Goal: Transaction & Acquisition: Purchase product/service

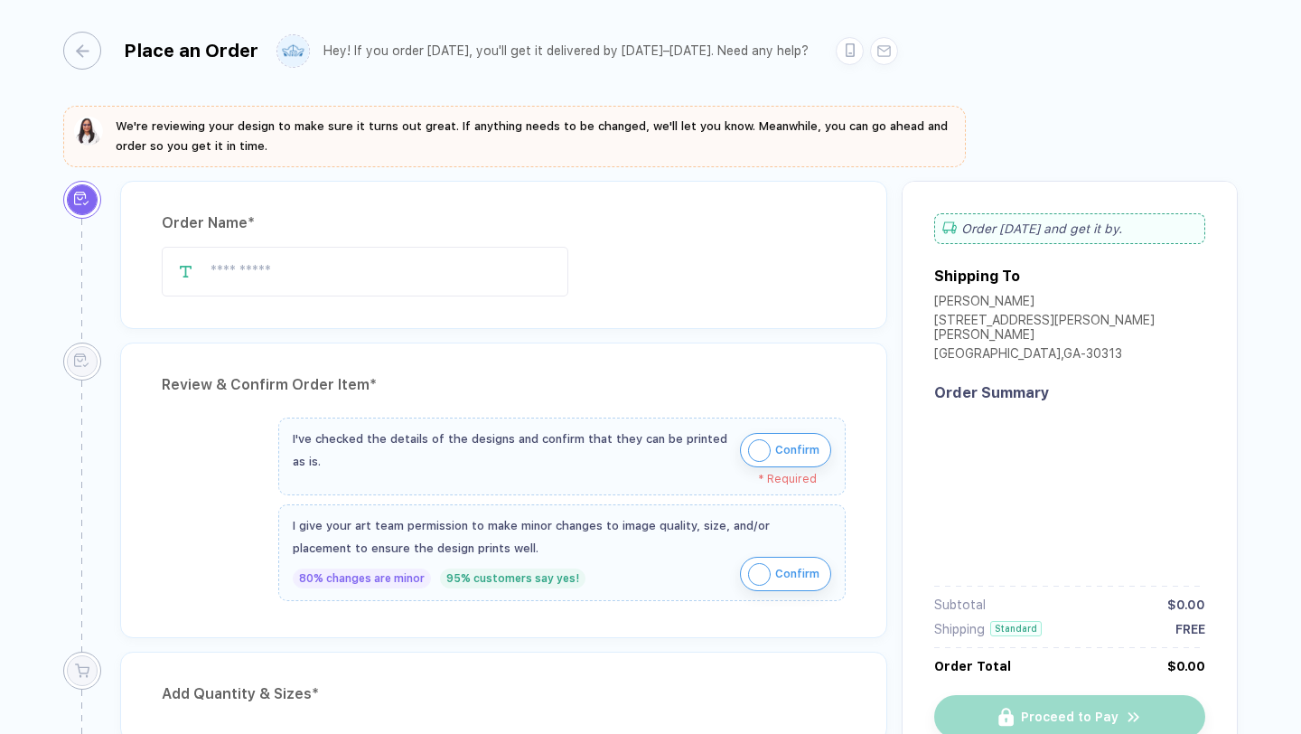
type input "**********"
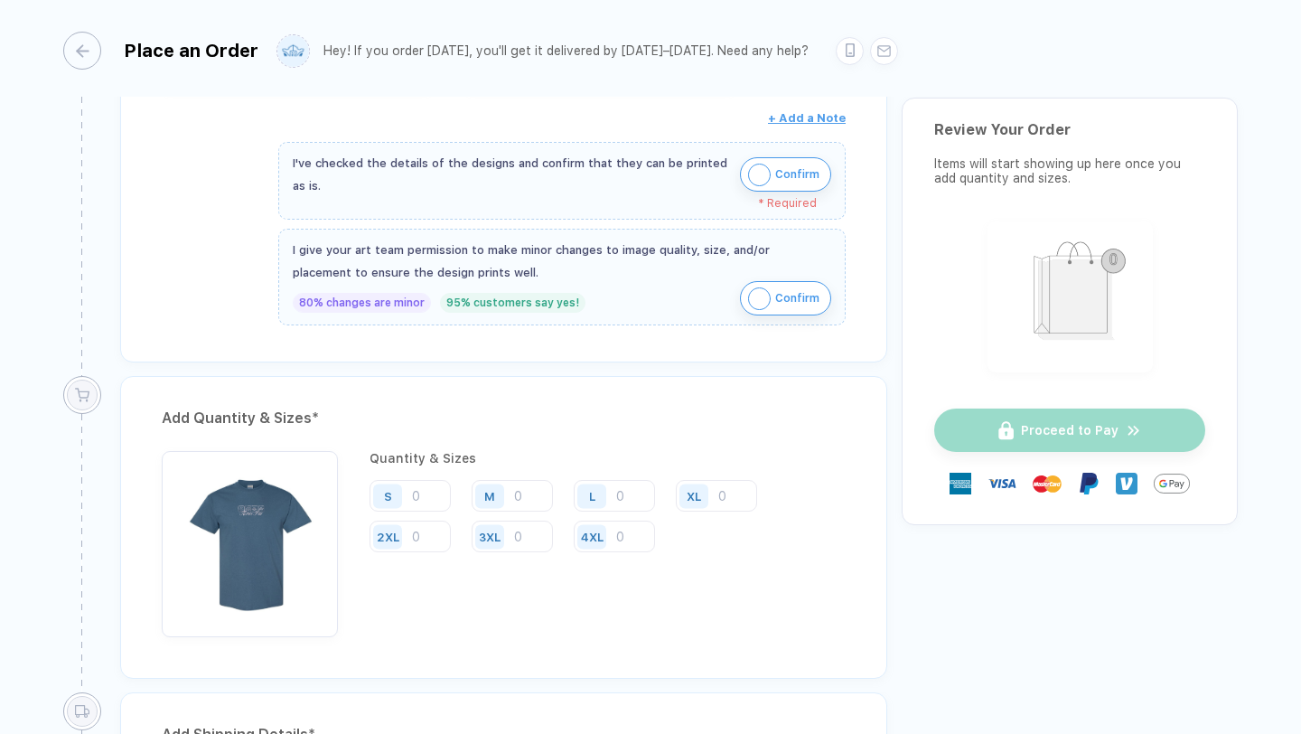
scroll to position [679, 0]
click at [410, 490] on div "S" at bounding box center [391, 493] width 42 height 32
click at [433, 497] on input "number" at bounding box center [410, 493] width 81 height 32
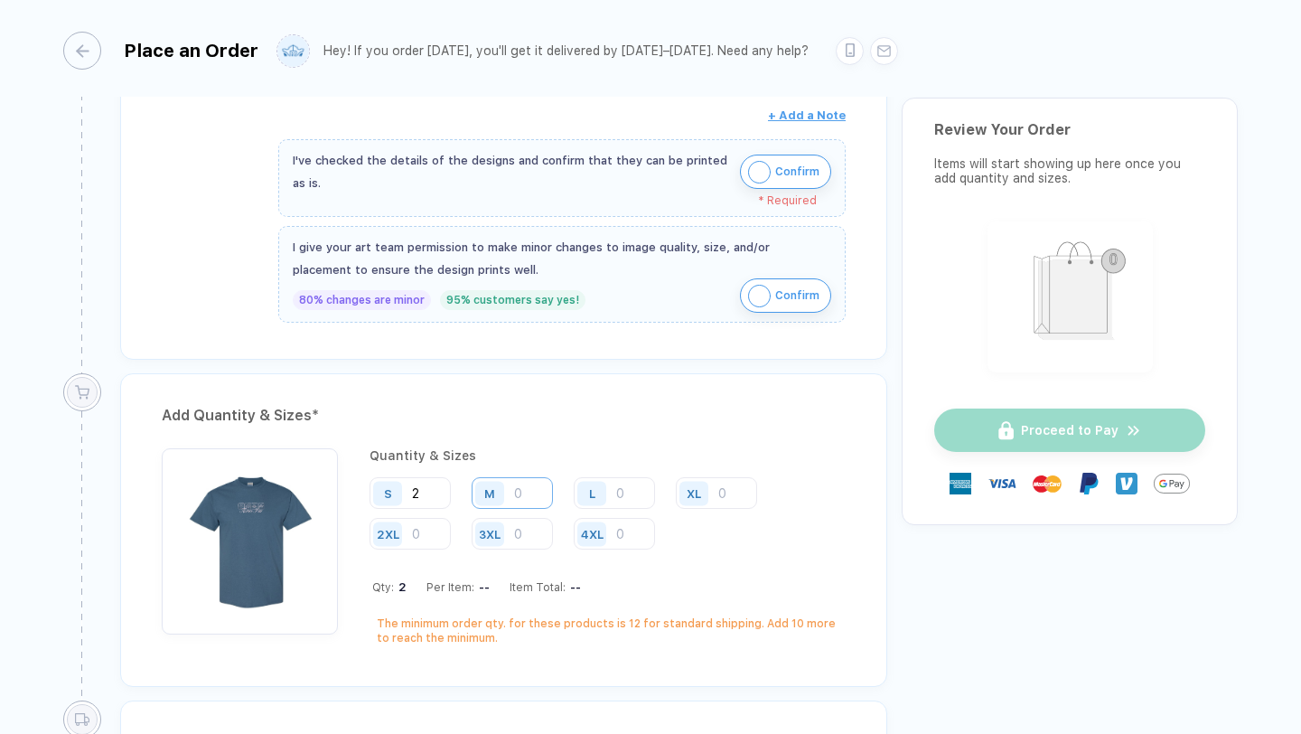
type input "2"
click at [521, 486] on input "number" at bounding box center [512, 493] width 81 height 32
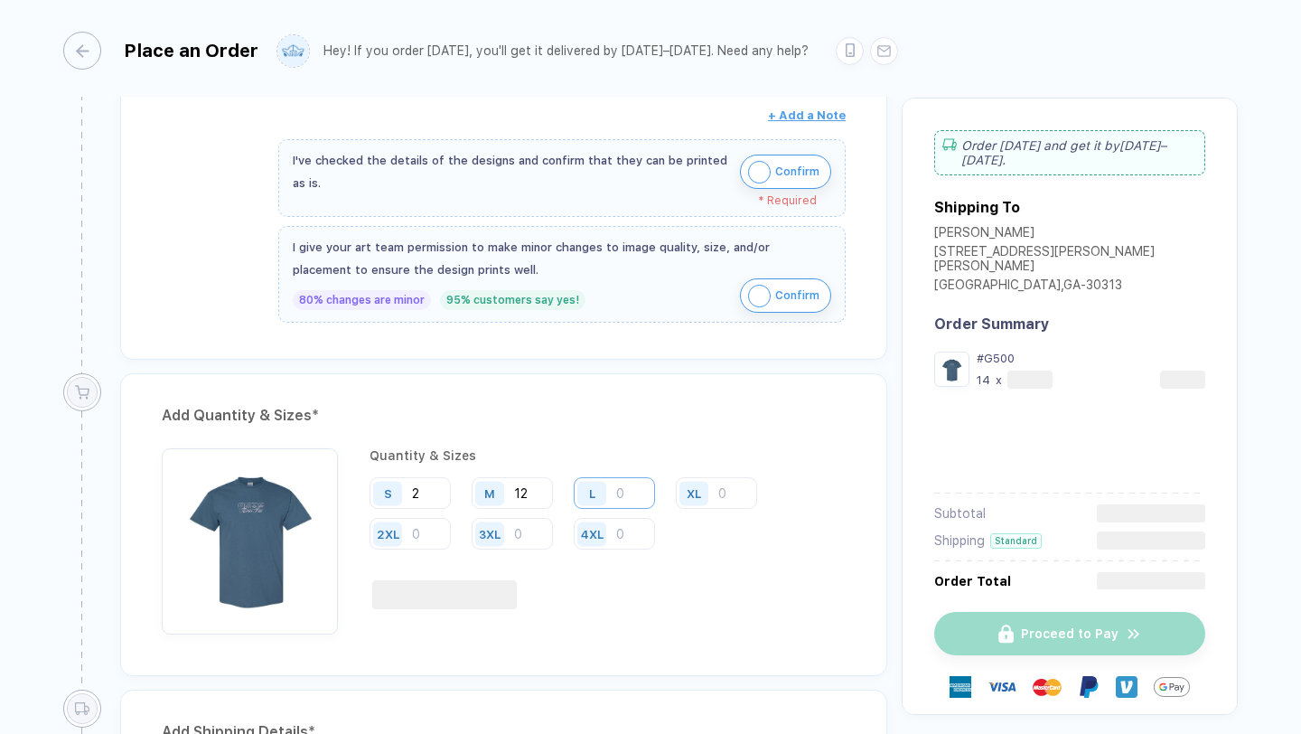
type input "12"
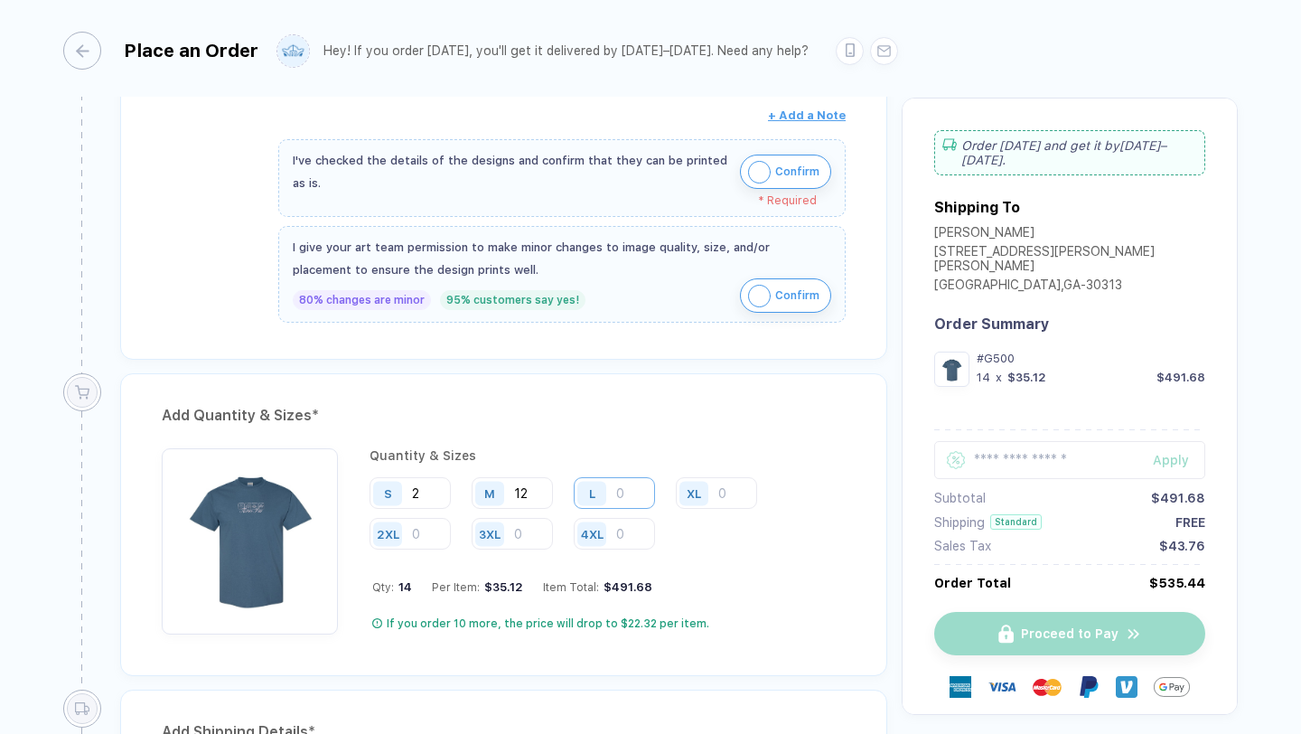
click at [619, 491] on input "number" at bounding box center [614, 493] width 81 height 32
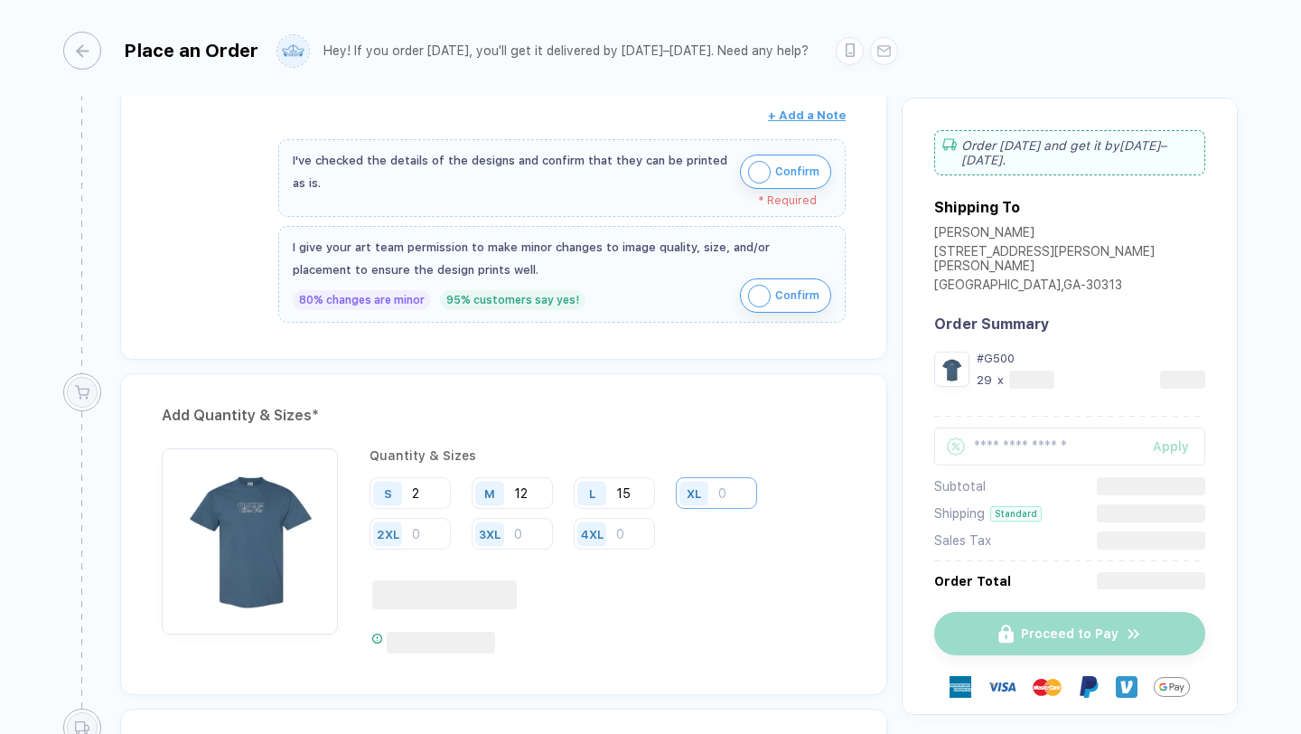
type input "15"
click at [717, 490] on input "number" at bounding box center [716, 493] width 81 height 32
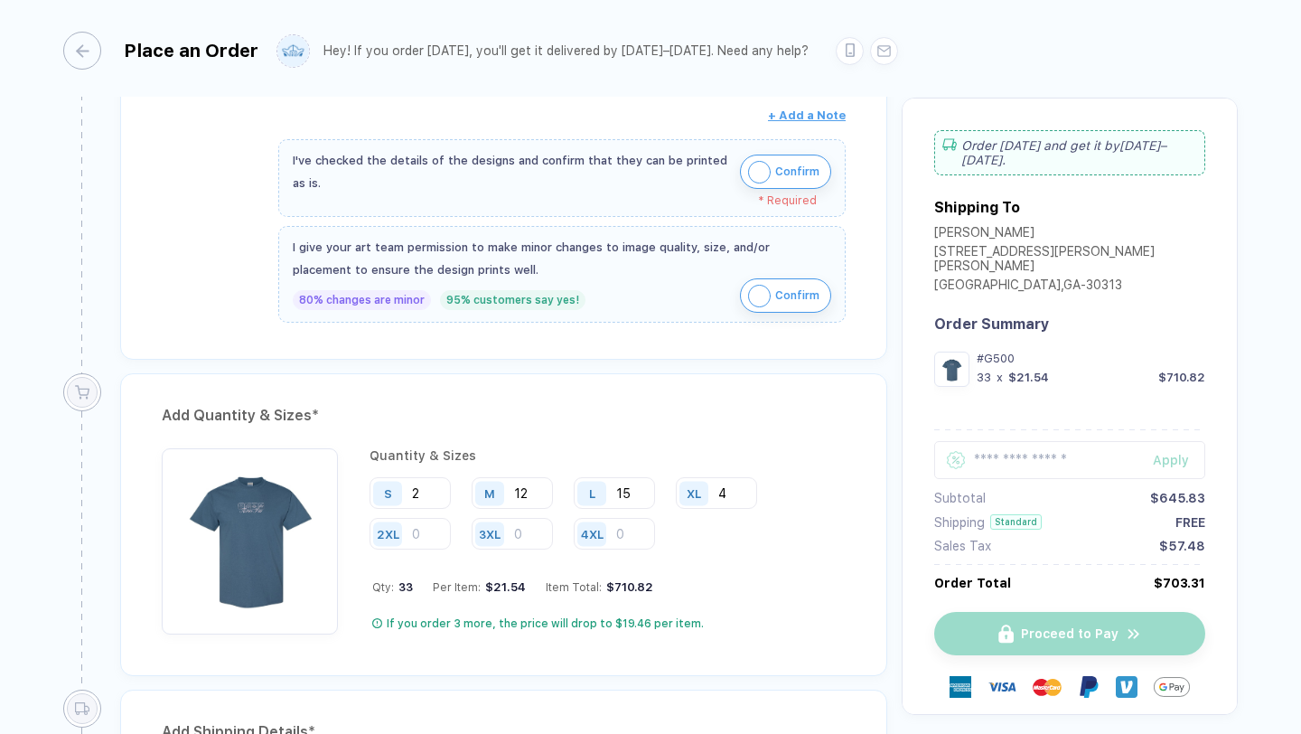
type input "4"
click at [703, 576] on div "Quantity & Sizes S 2 M 12 L 15 XL 4 2XL 3XL 4XL Qty: 33 Per Item: $21.54 Item T…" at bounding box center [608, 541] width 476 height 186
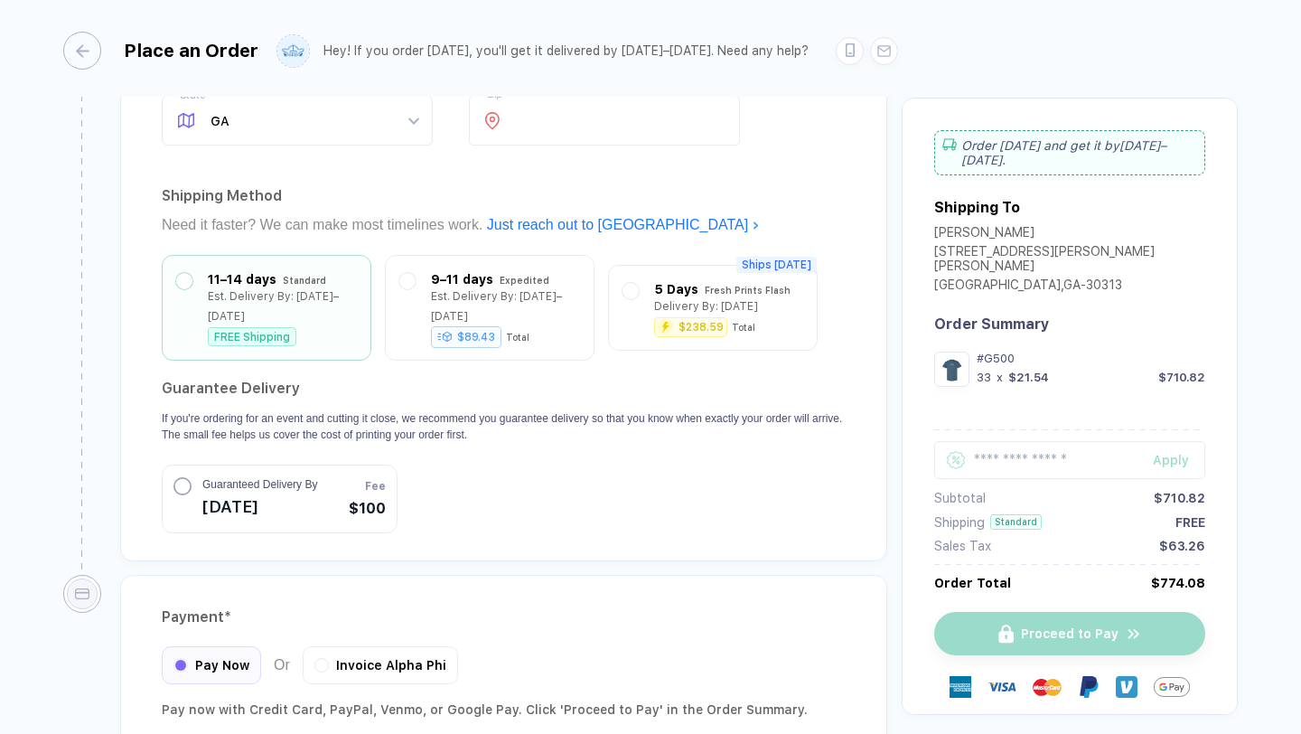
scroll to position [1679, 0]
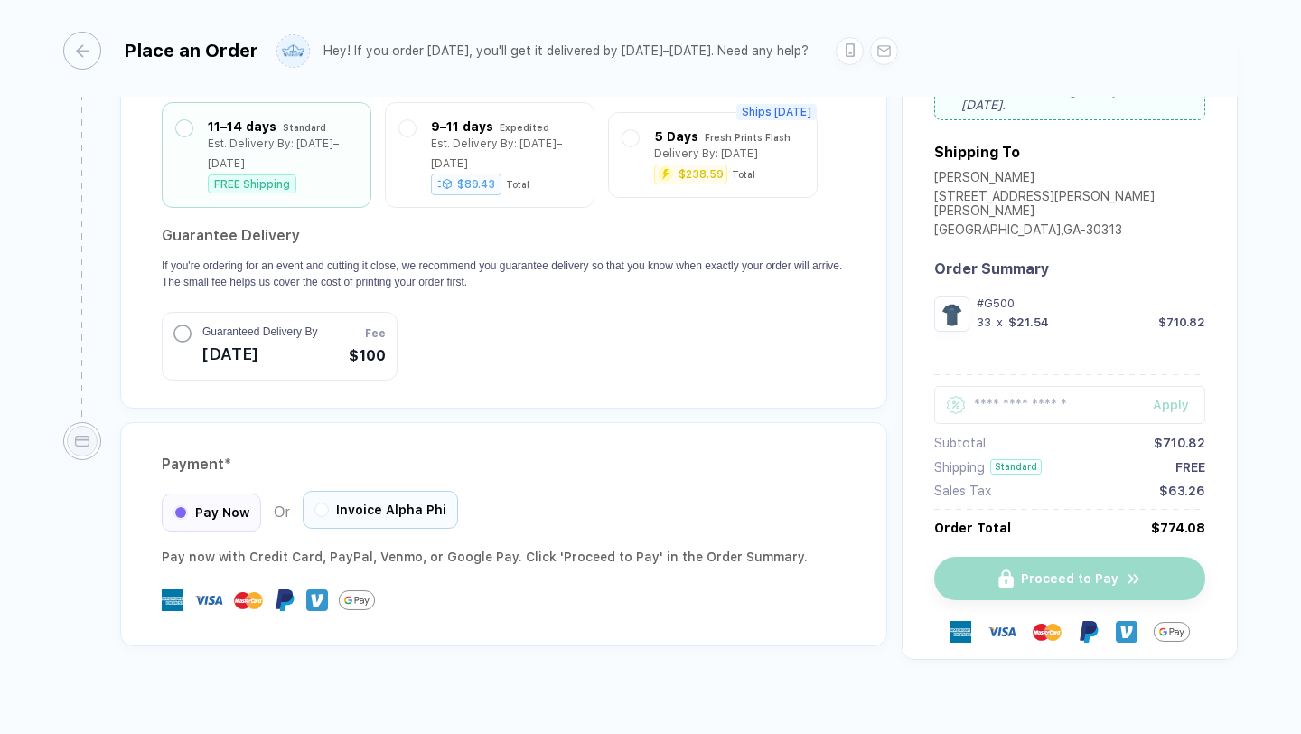
click at [346, 502] on span "Invoice Alpha Phi" at bounding box center [391, 509] width 110 height 14
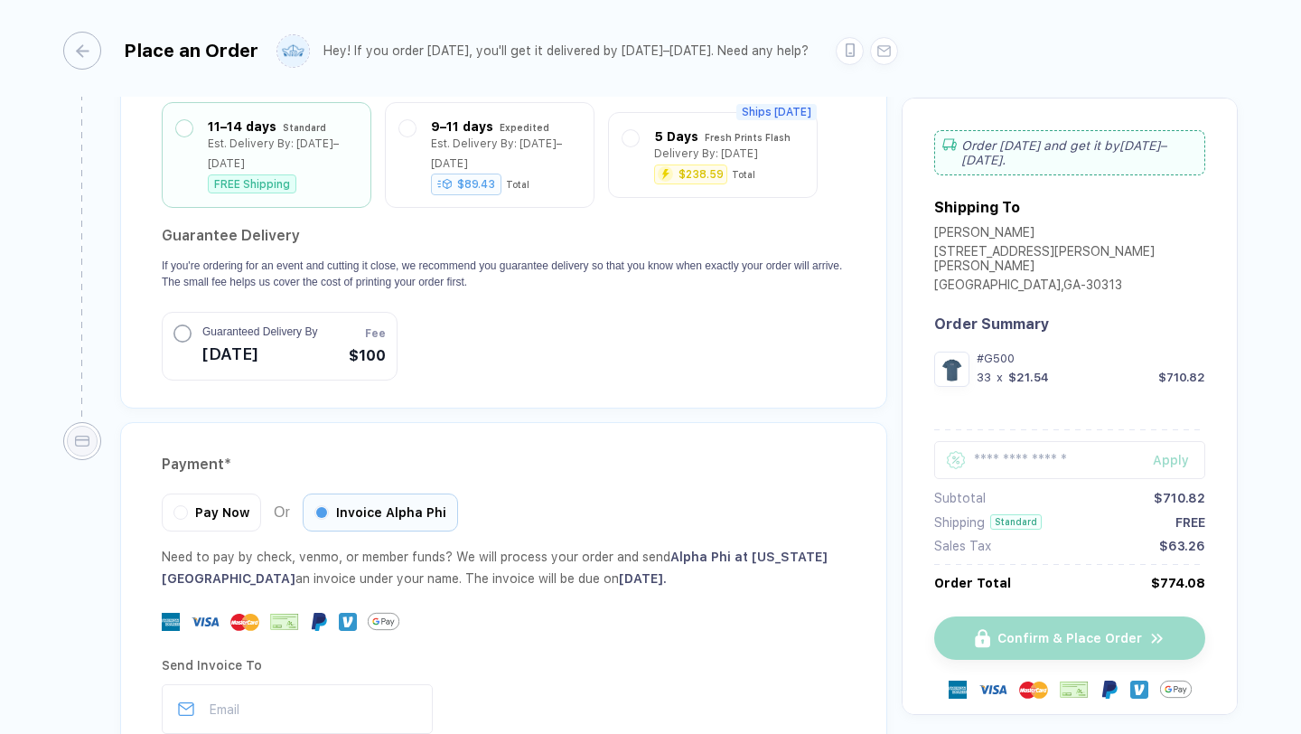
scroll to position [1858, 0]
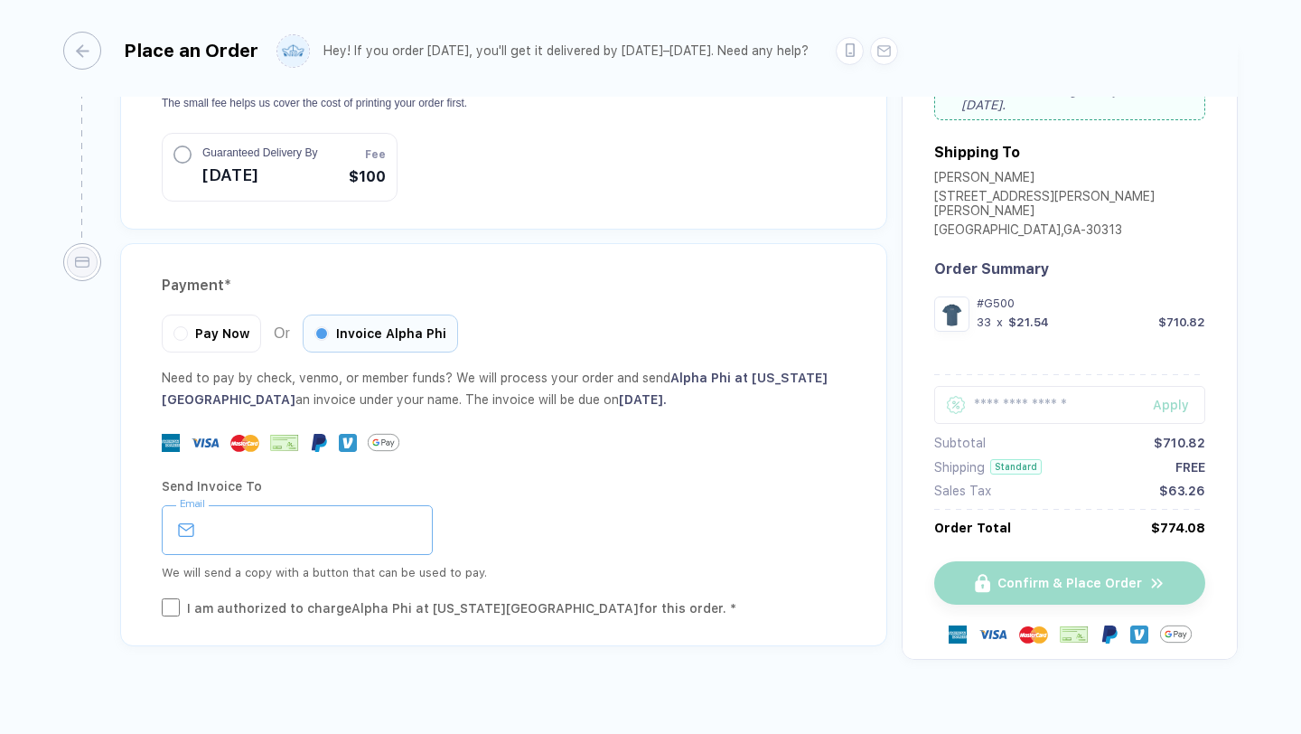
click at [311, 505] on input "email" at bounding box center [297, 530] width 271 height 50
type input "**********"
type input "**"
click at [192, 598] on div "I am authorized to charge Alpha Phi at [US_STATE][GEOGRAPHIC_DATA] for this ord…" at bounding box center [461, 608] width 549 height 20
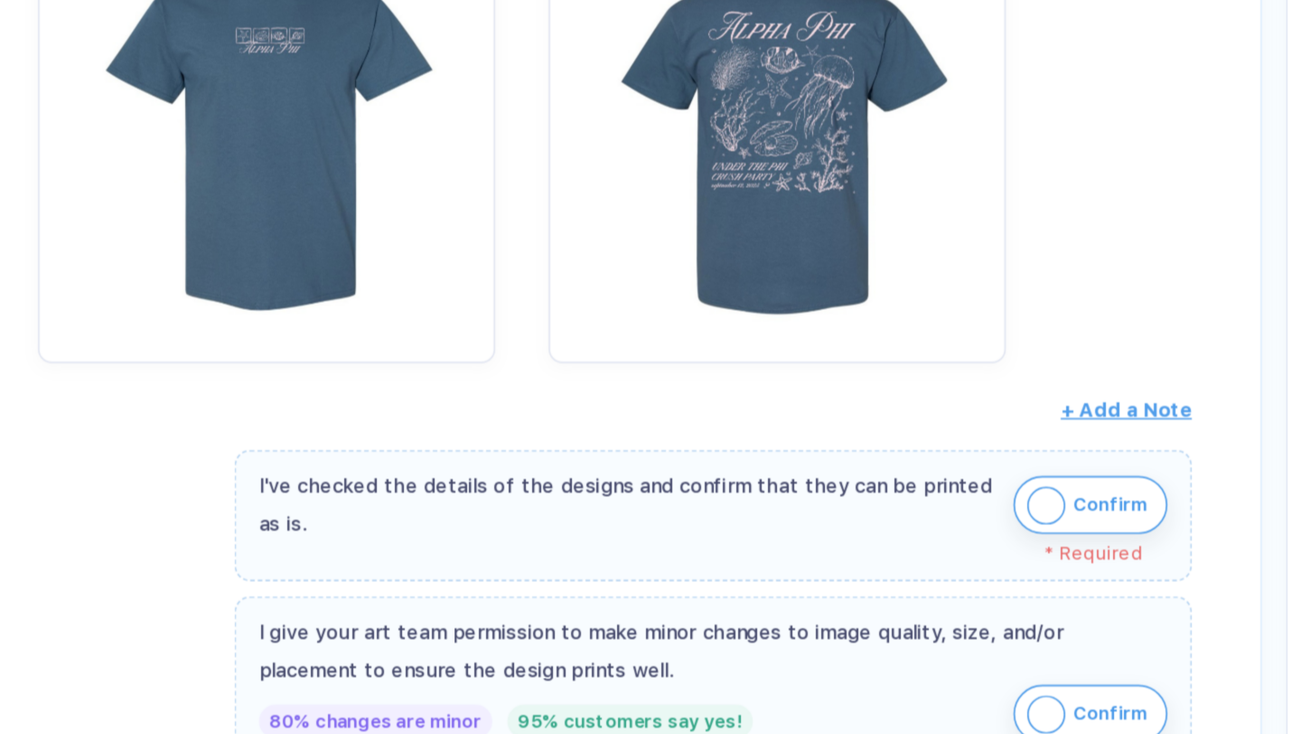
scroll to position [385, 0]
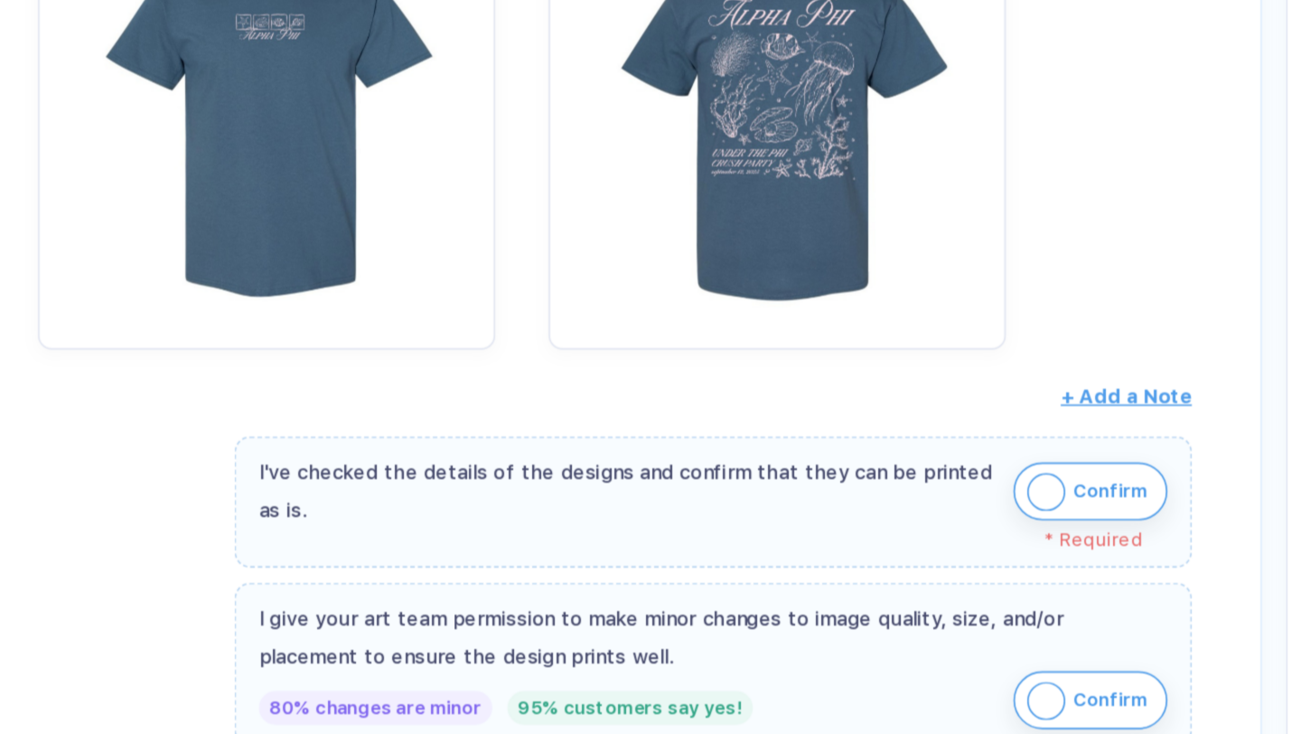
click at [763, 466] on img "button" at bounding box center [759, 466] width 23 height 23
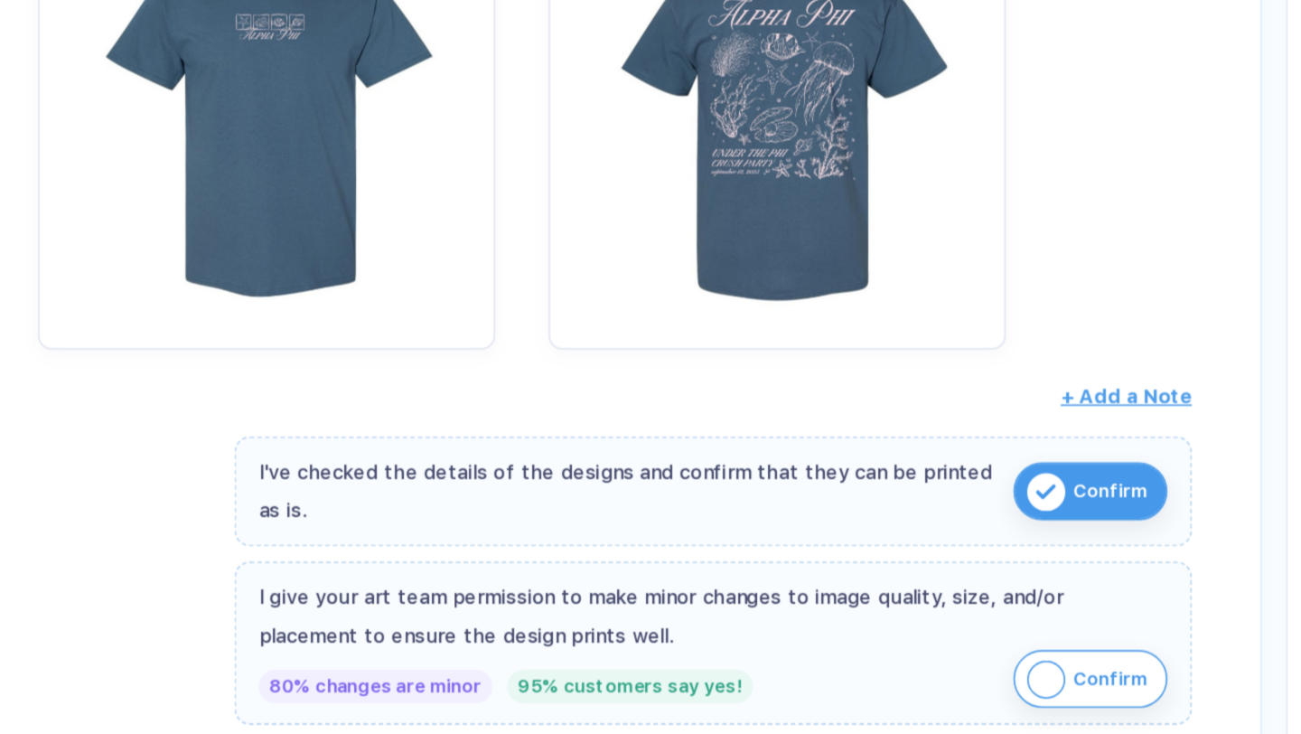
click at [748, 567] on img "button" at bounding box center [759, 577] width 23 height 23
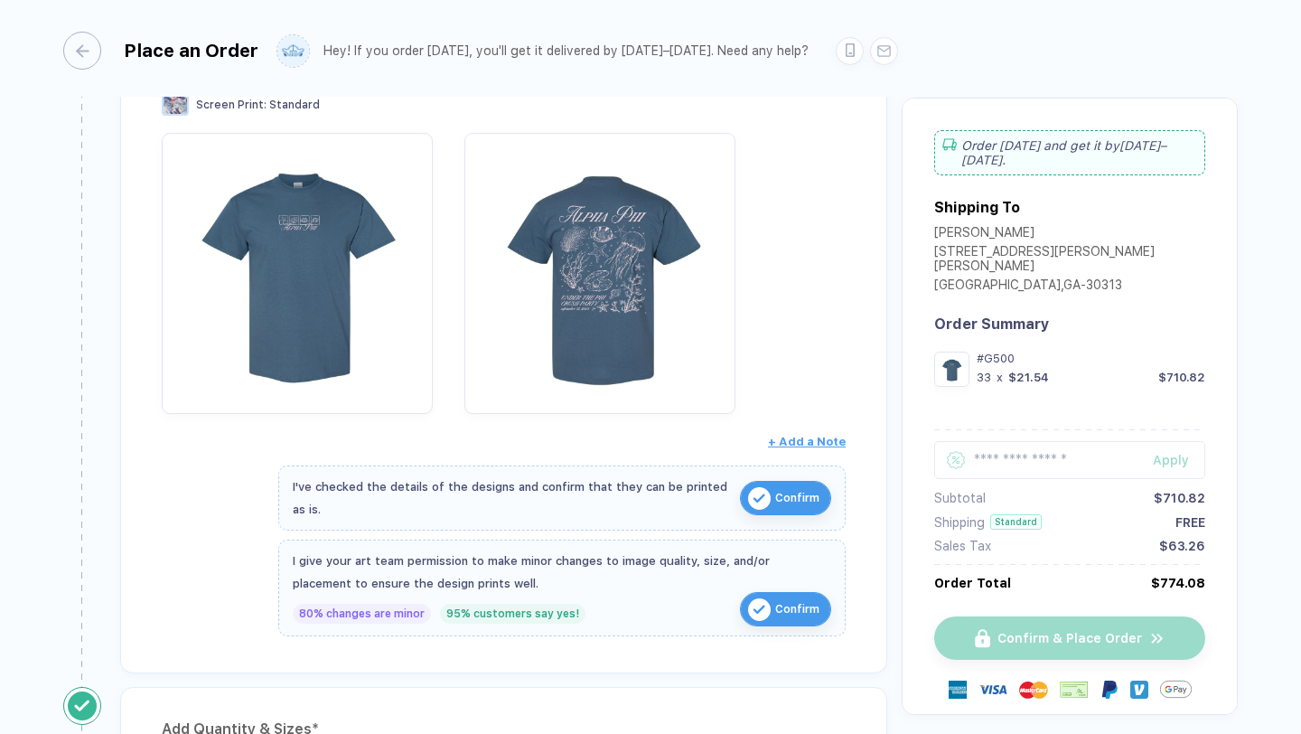
scroll to position [0, 0]
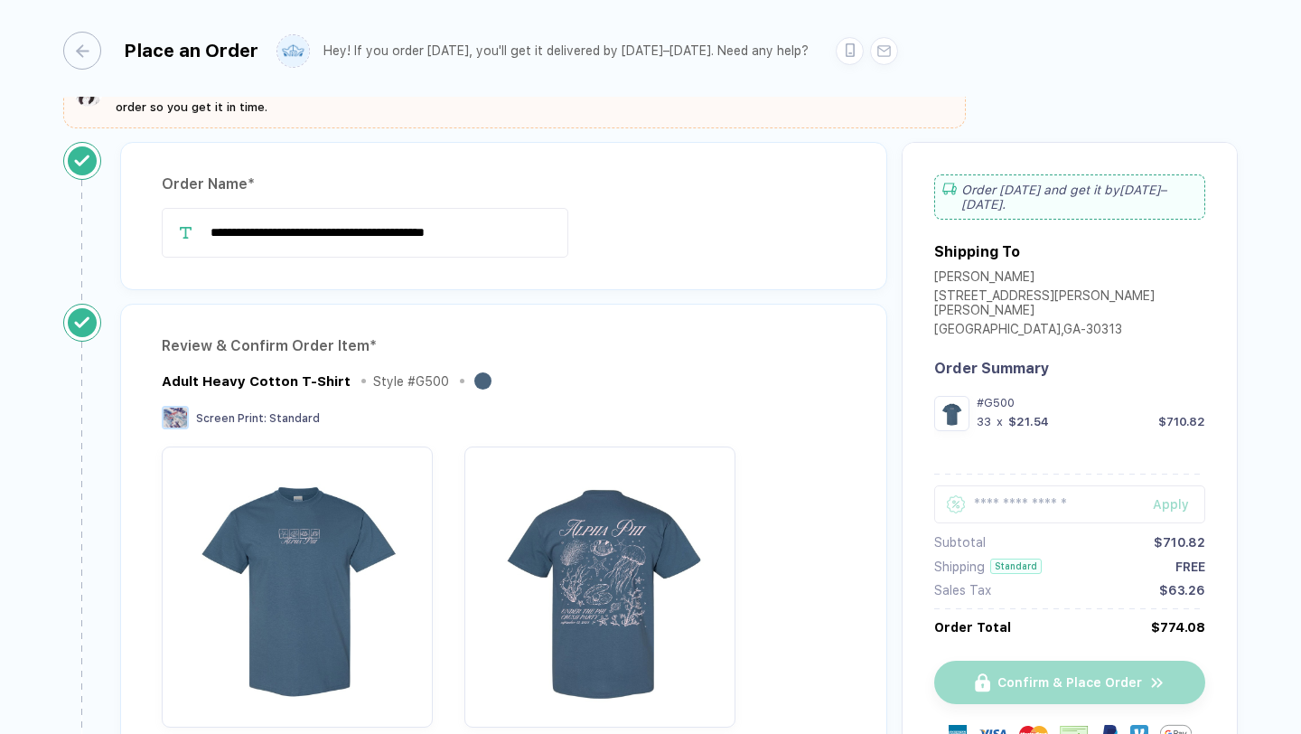
click at [608, 399] on div "Adult Heavy Cotton T-Shirt Style # G500 Screen Print : Standard + Add a Note" at bounding box center [504, 570] width 684 height 400
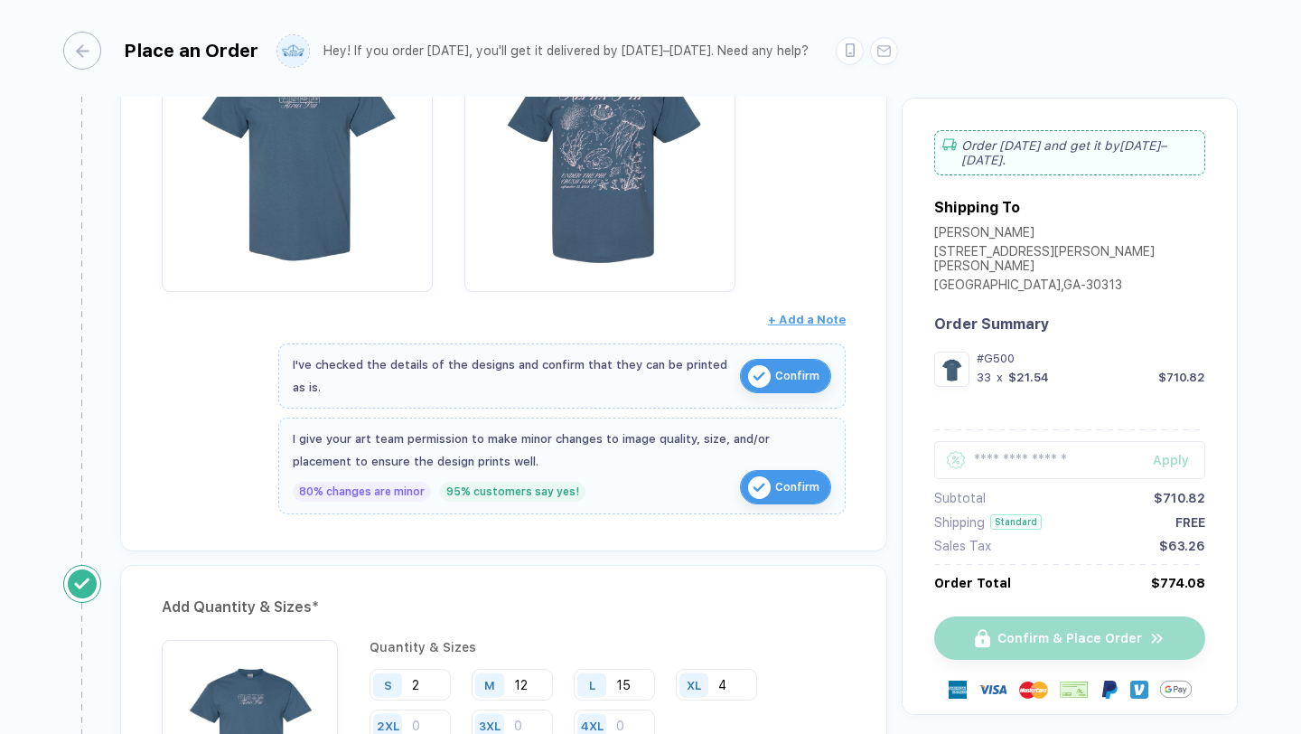
click at [633, 525] on div "Review & Confirm Order Item * Adult Heavy Cotton T-Shirt Style # G500 Screen Pr…" at bounding box center [503, 209] width 767 height 683
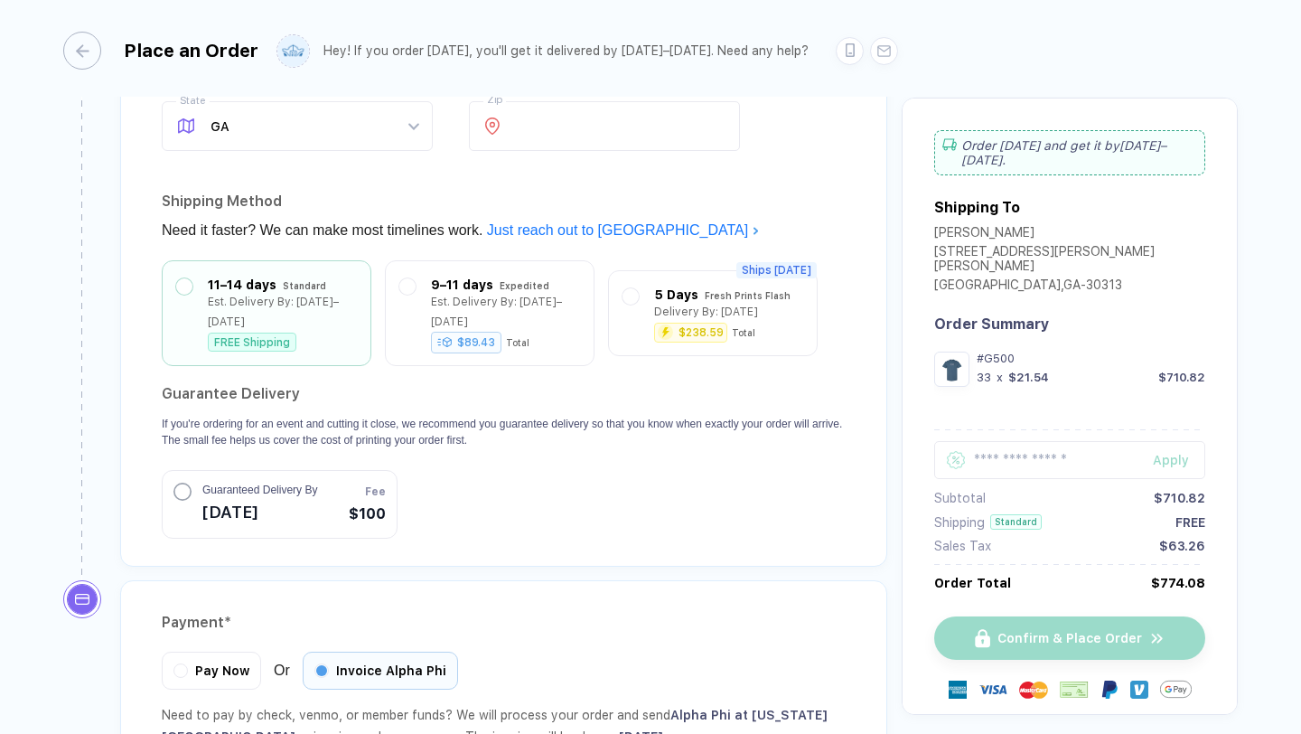
scroll to position [1845, 0]
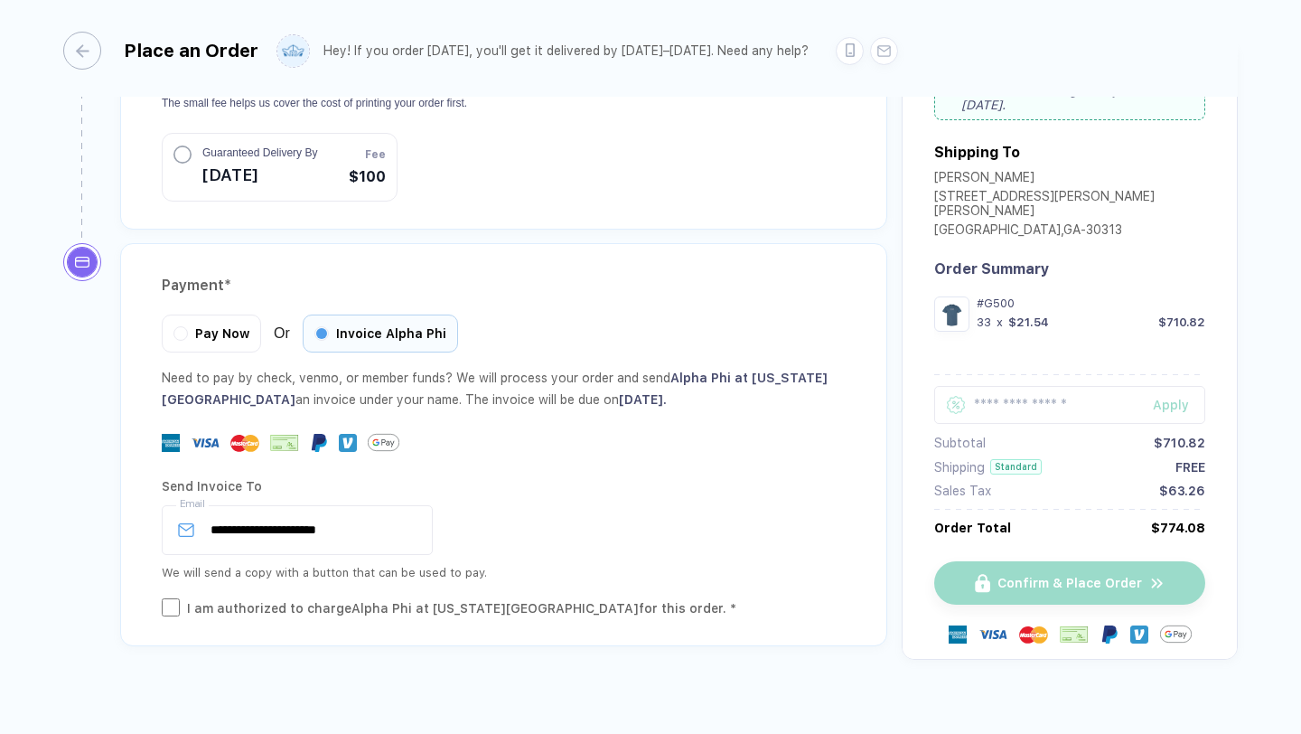
click at [612, 510] on div "**********" at bounding box center [504, 530] width 684 height 50
click at [1009, 390] on input "text" at bounding box center [1069, 405] width 271 height 38
click at [1001, 561] on div "Confirm & Place Order" at bounding box center [1069, 582] width 271 height 43
click at [1008, 568] on div "Confirm & Place Order" at bounding box center [1069, 582] width 271 height 43
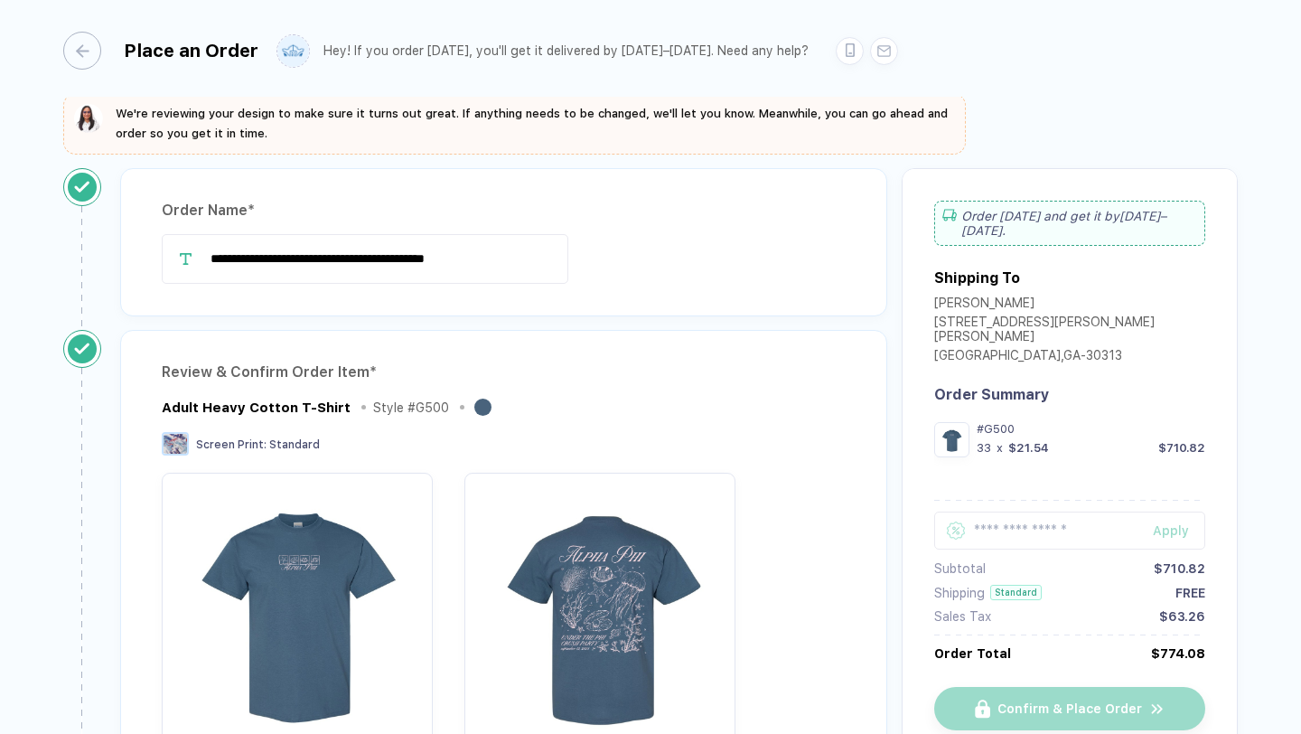
scroll to position [0, 0]
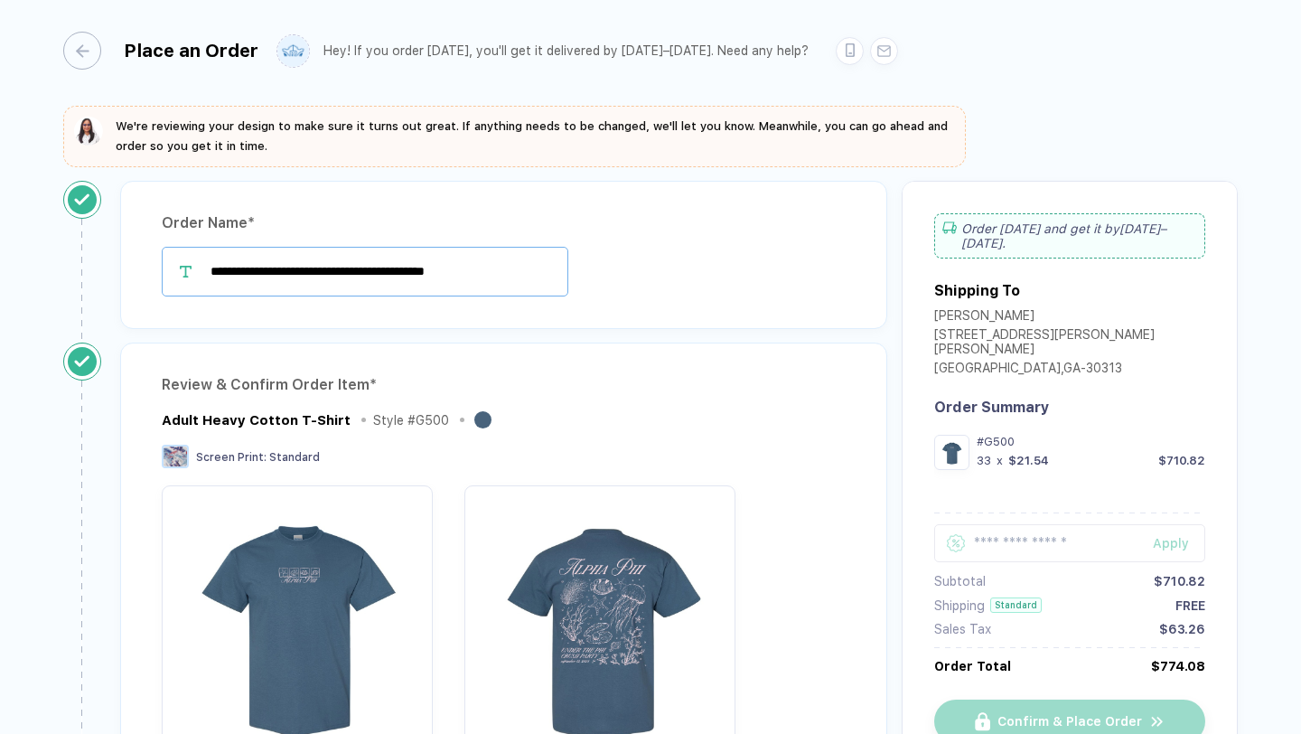
click at [488, 258] on input "**********" at bounding box center [365, 272] width 407 height 50
click at [525, 281] on input "**********" at bounding box center [365, 272] width 407 height 50
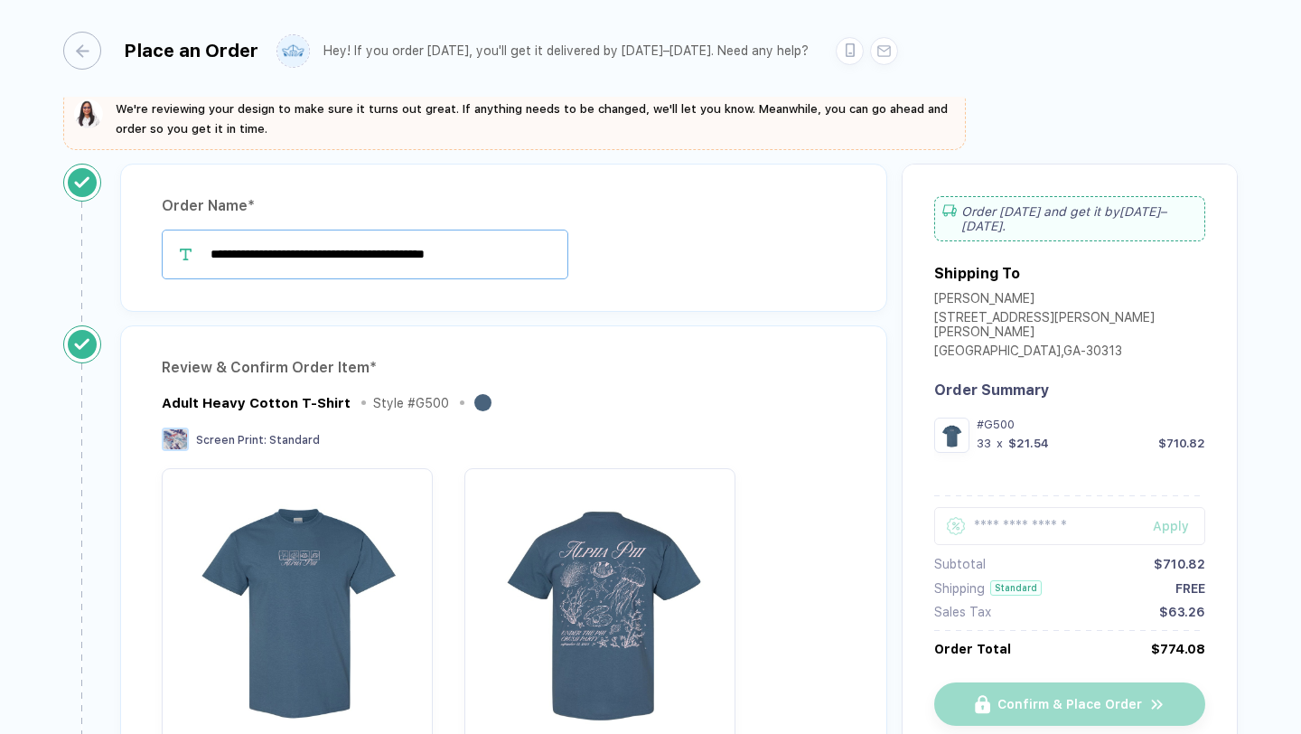
click at [404, 255] on input "**********" at bounding box center [365, 255] width 407 height 50
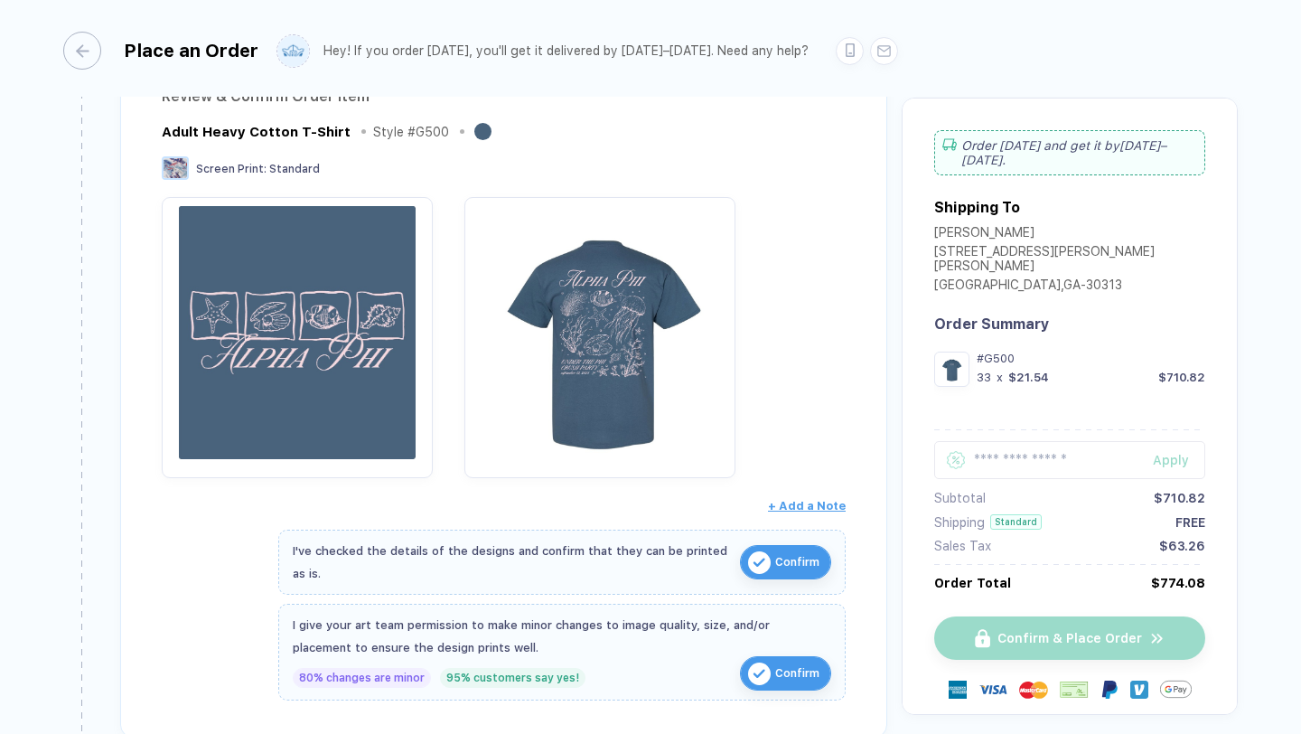
scroll to position [446, 0]
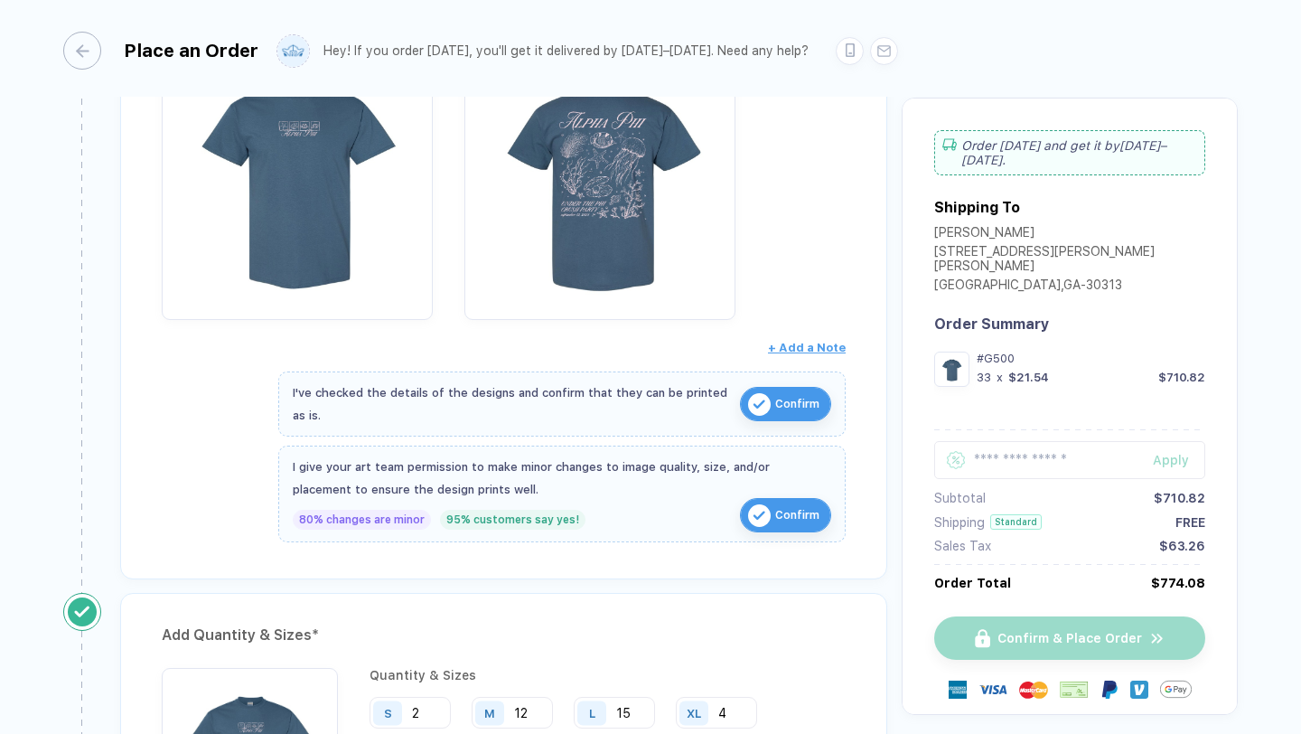
click at [758, 411] on img "button" at bounding box center [759, 404] width 23 height 23
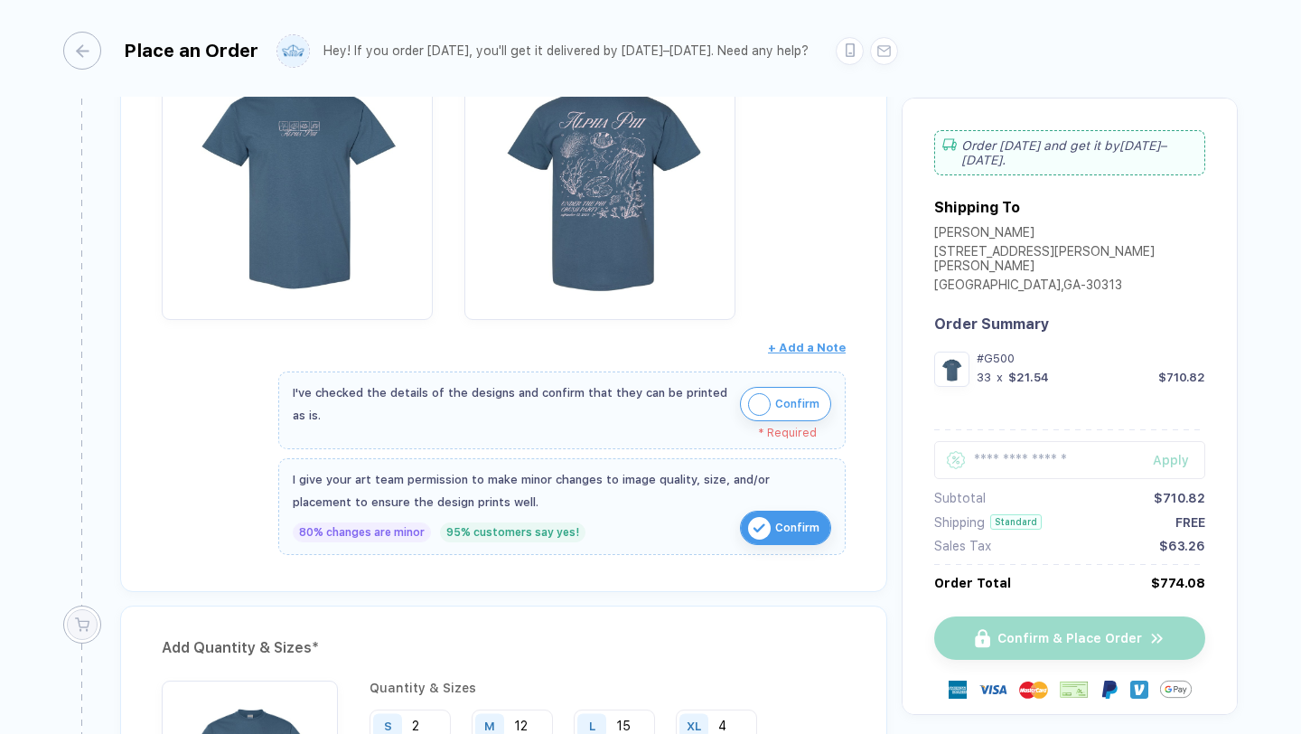
click at [758, 411] on img "button" at bounding box center [759, 404] width 23 height 23
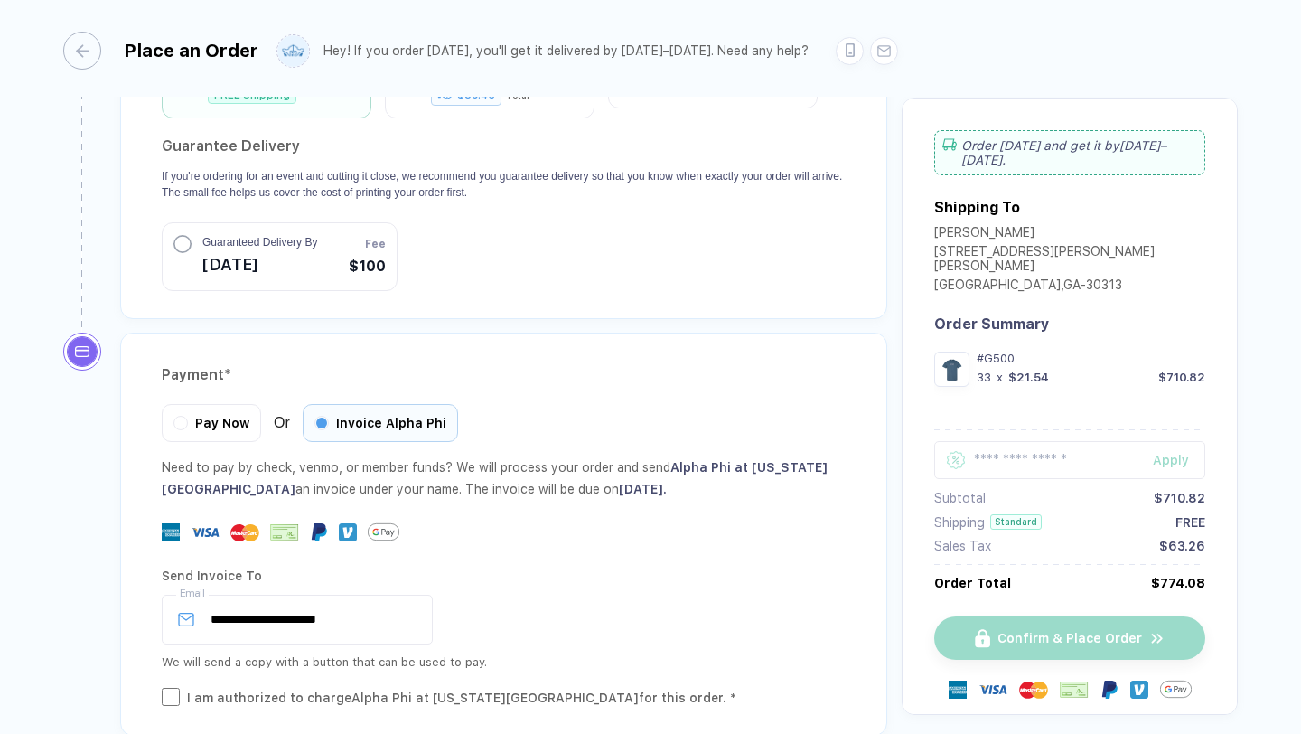
scroll to position [1845, 0]
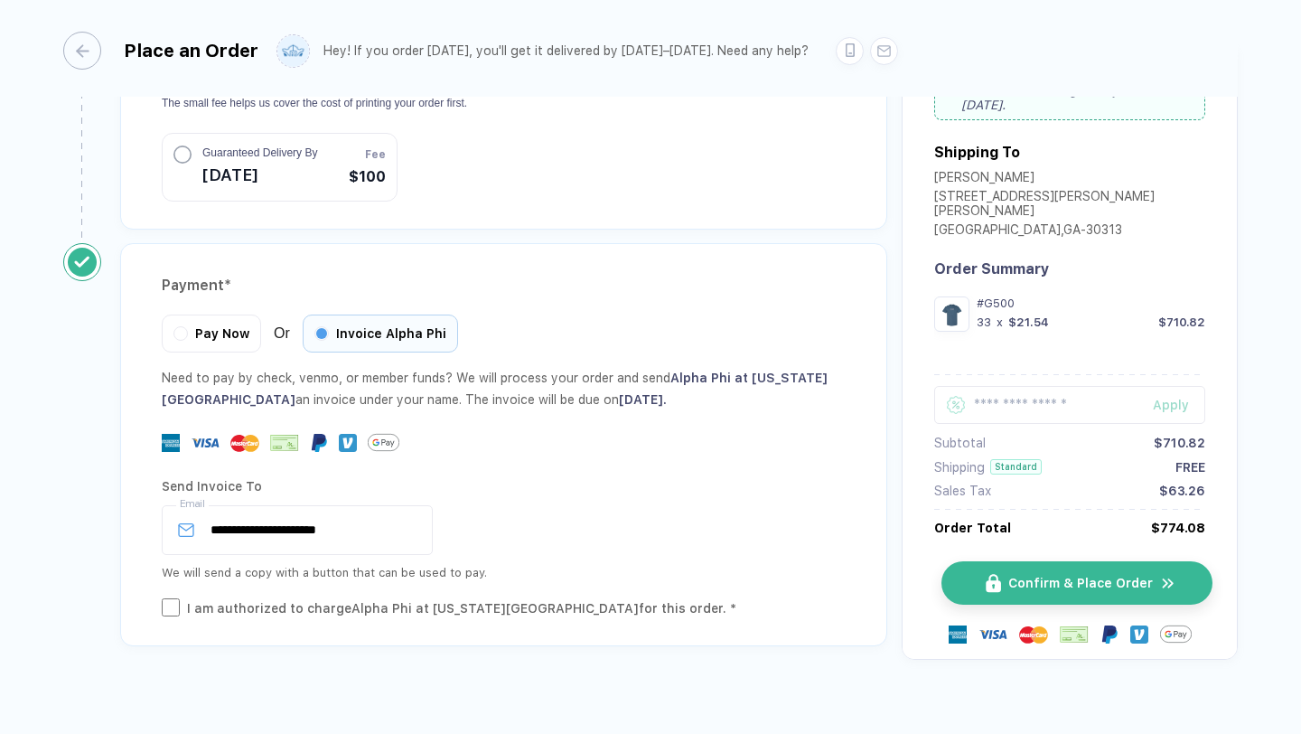
click at [1012, 576] on span "Confirm & Place Order" at bounding box center [1080, 583] width 145 height 14
